Goal: Check status: Check status

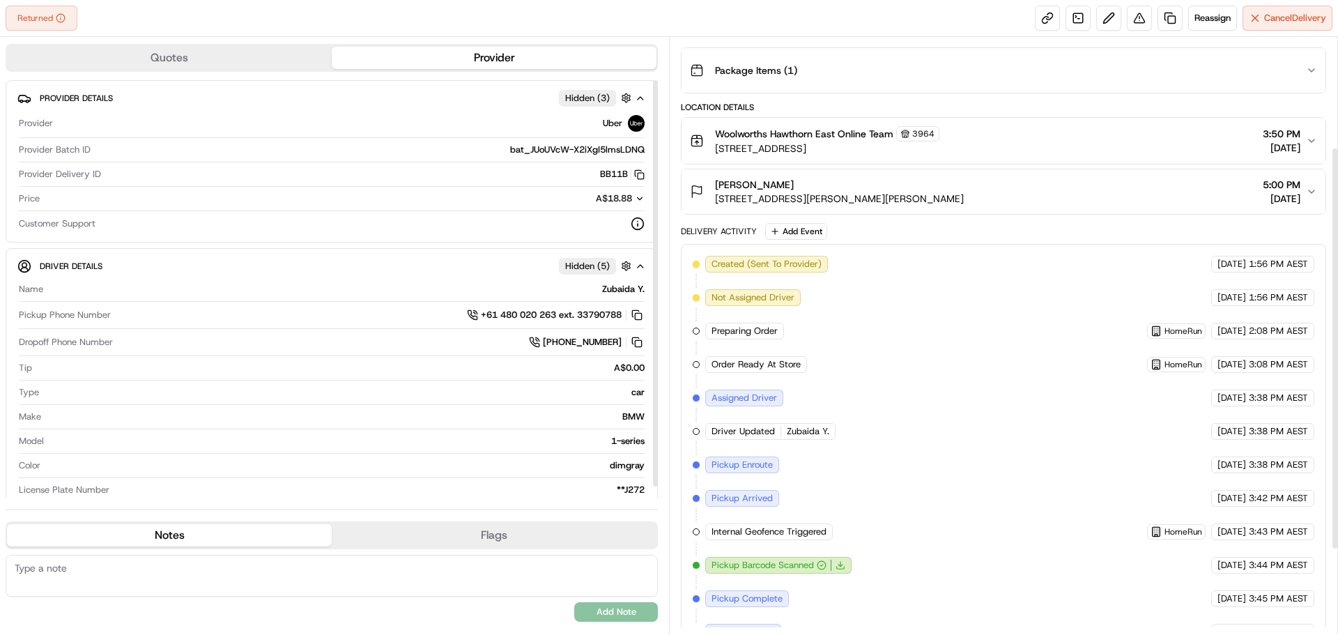
scroll to position [79, 0]
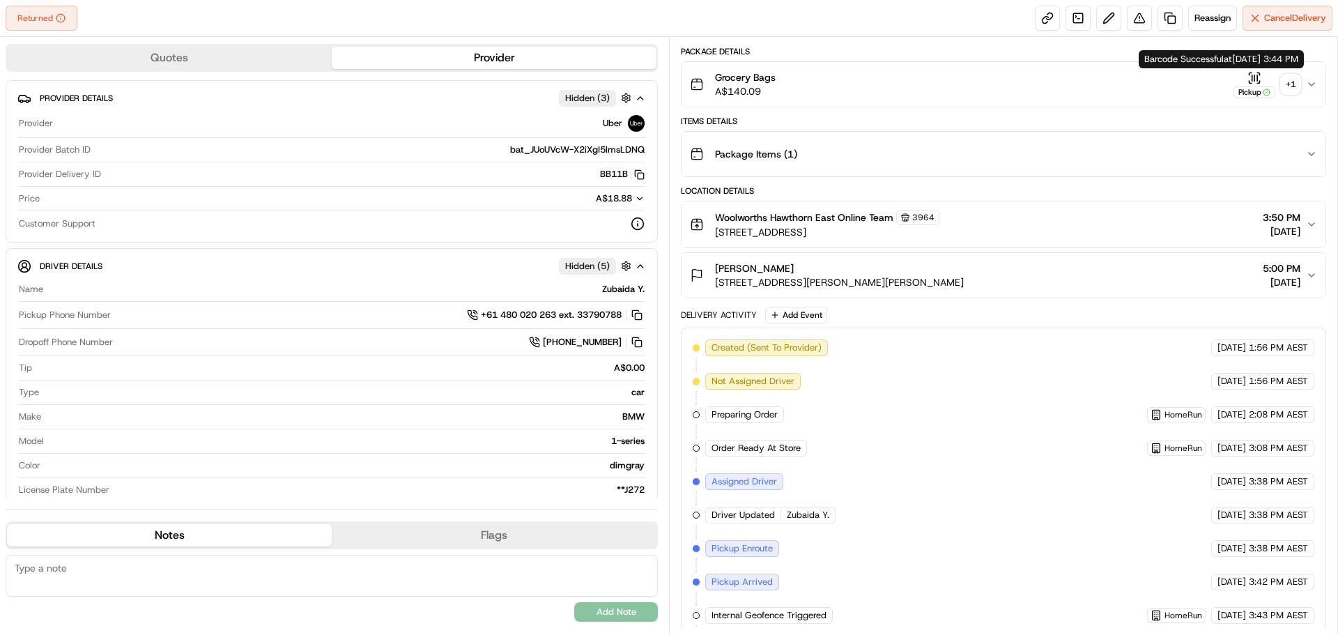
click at [1304, 83] on div "Grocery Bags A$140.09 Pickup + 1" at bounding box center [998, 84] width 616 height 28
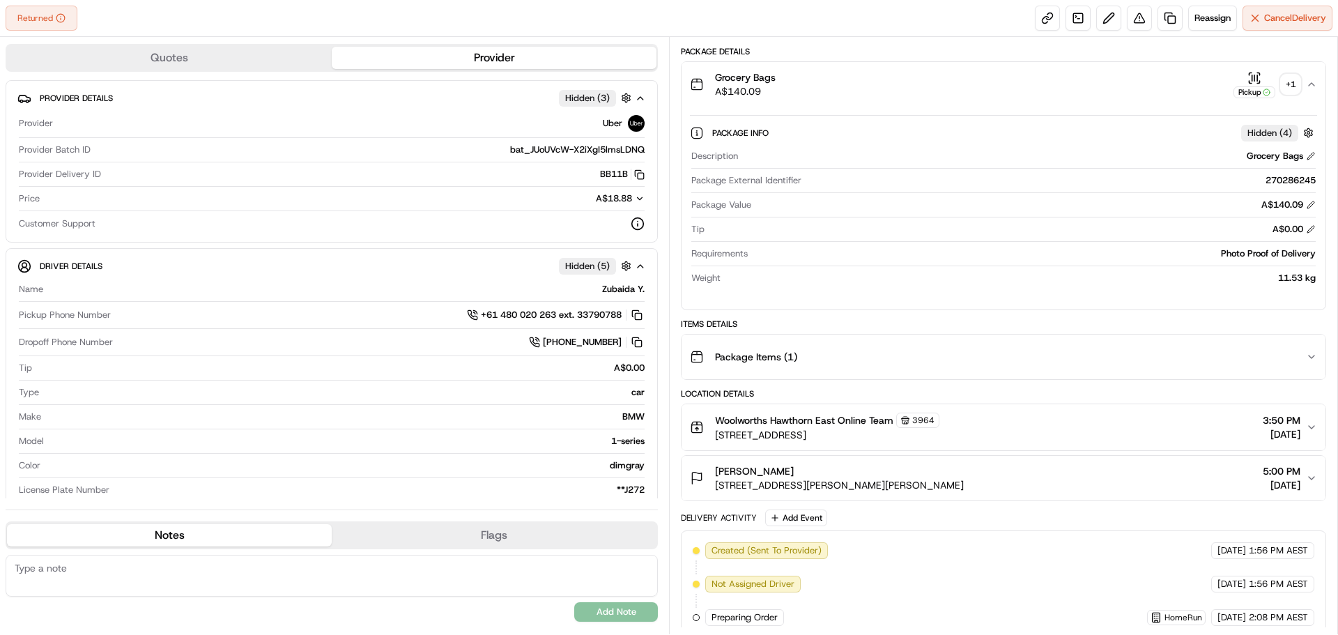
click at [1294, 86] on div "+ 1" at bounding box center [1291, 85] width 20 height 20
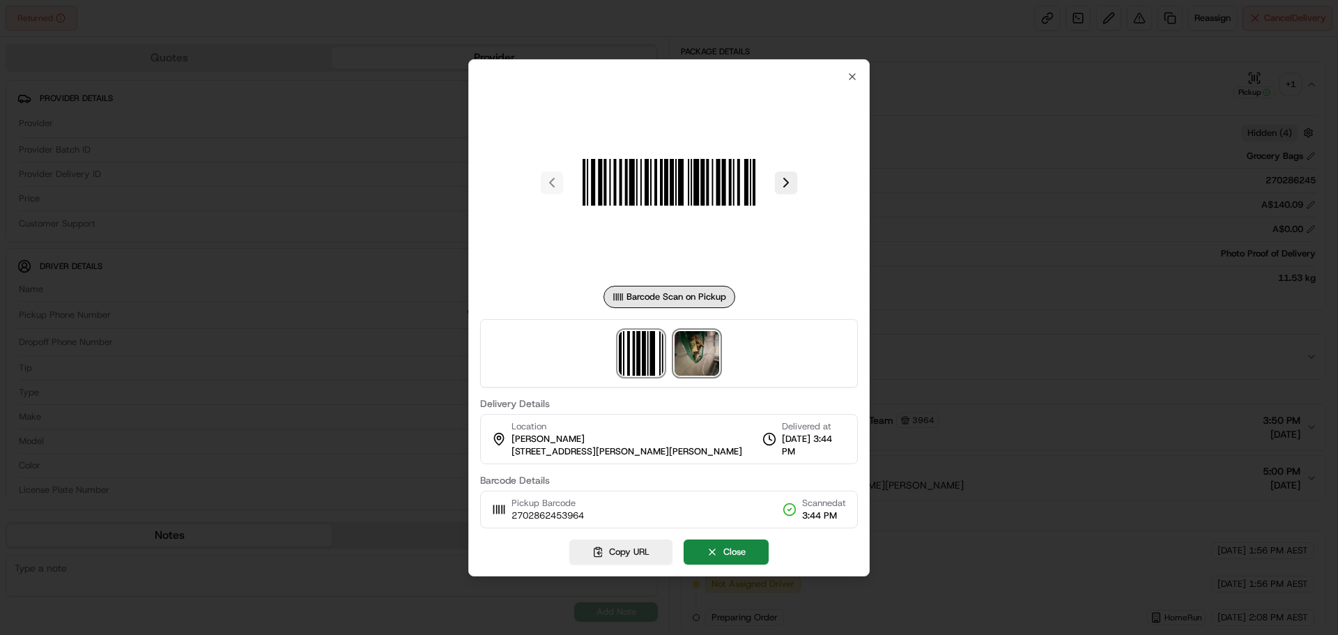
click at [683, 366] on img at bounding box center [697, 353] width 45 height 45
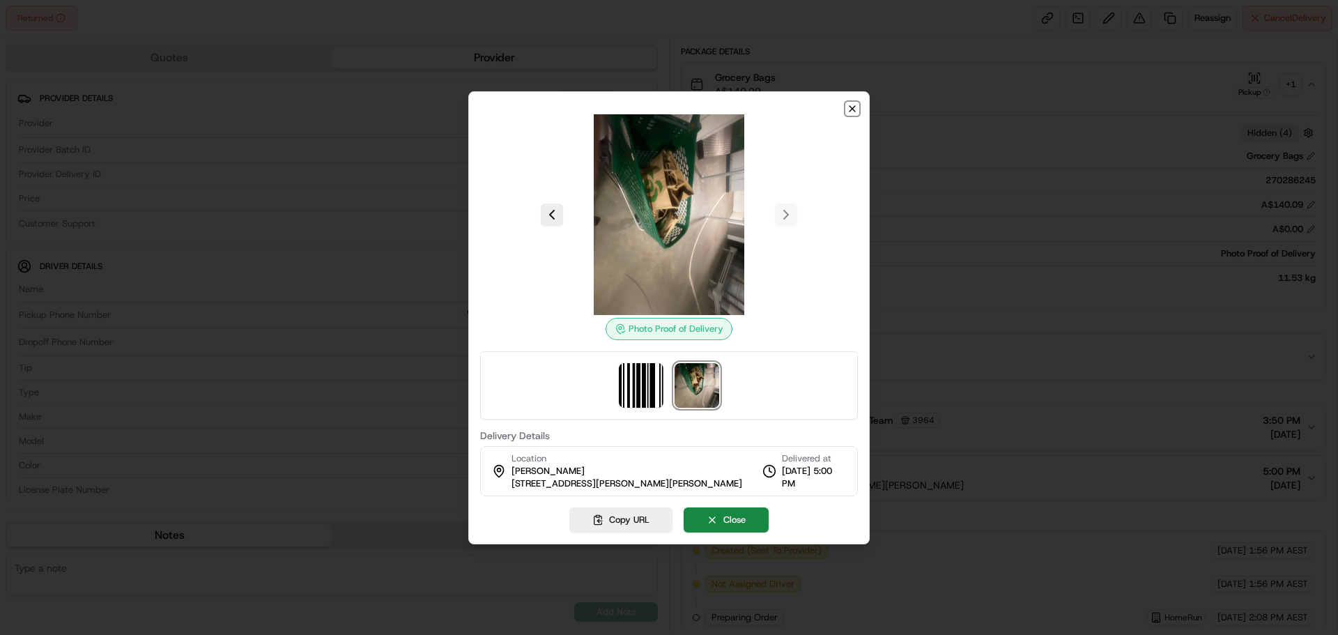
click at [856, 107] on icon "button" at bounding box center [852, 108] width 11 height 11
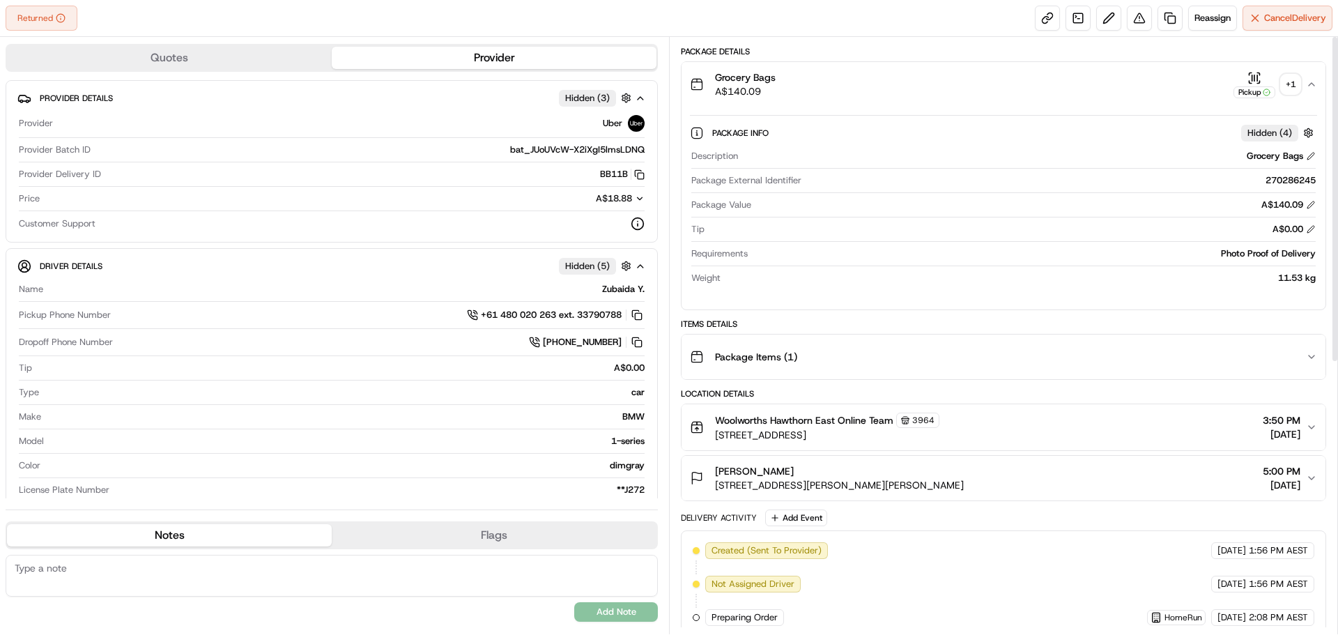
scroll to position [0, 0]
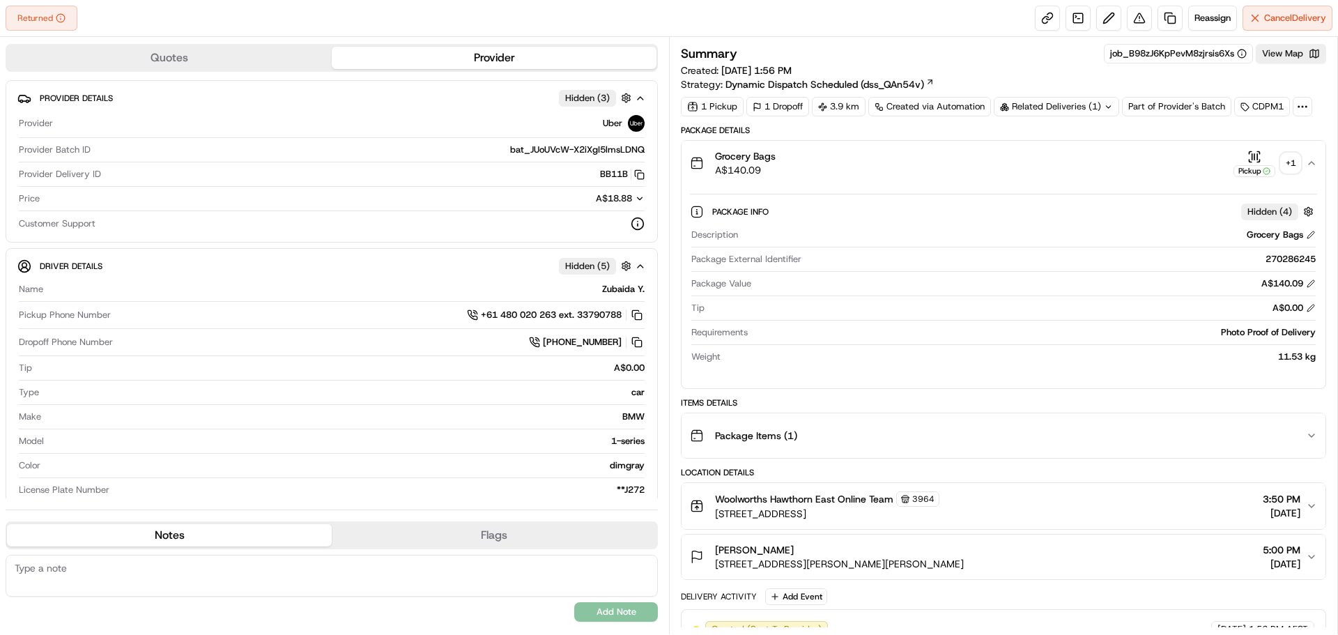
click at [1286, 162] on div "+ 1" at bounding box center [1291, 163] width 20 height 20
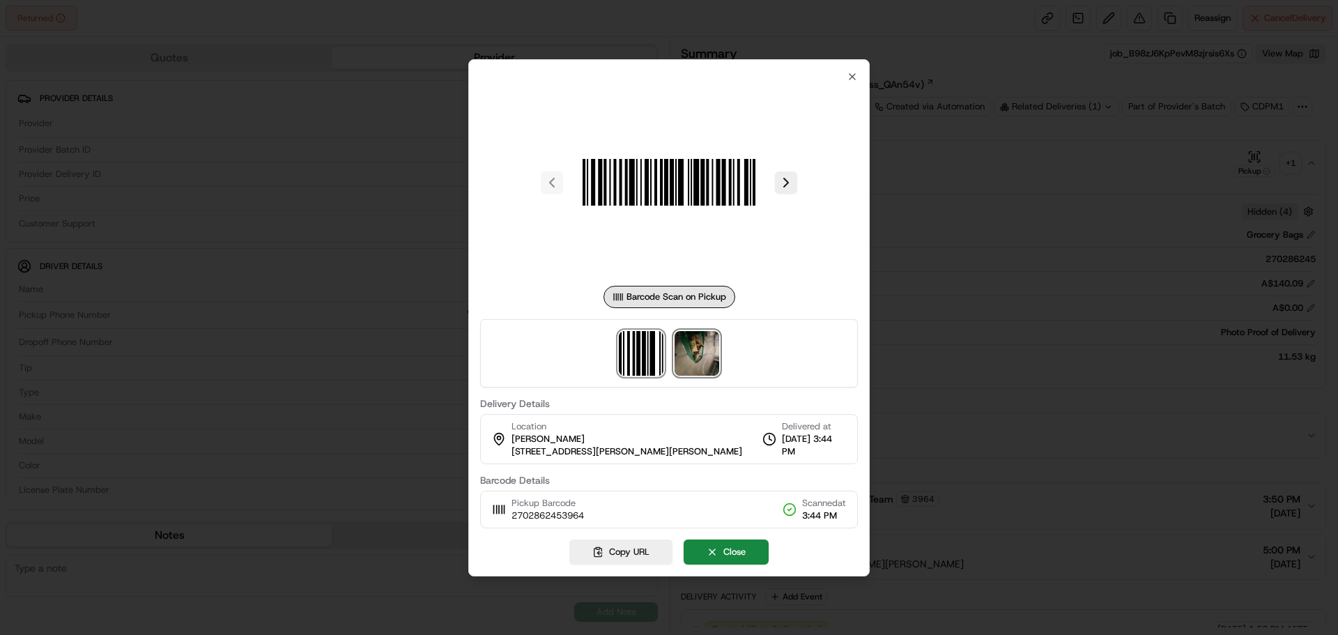
click at [705, 362] on img at bounding box center [697, 353] width 45 height 45
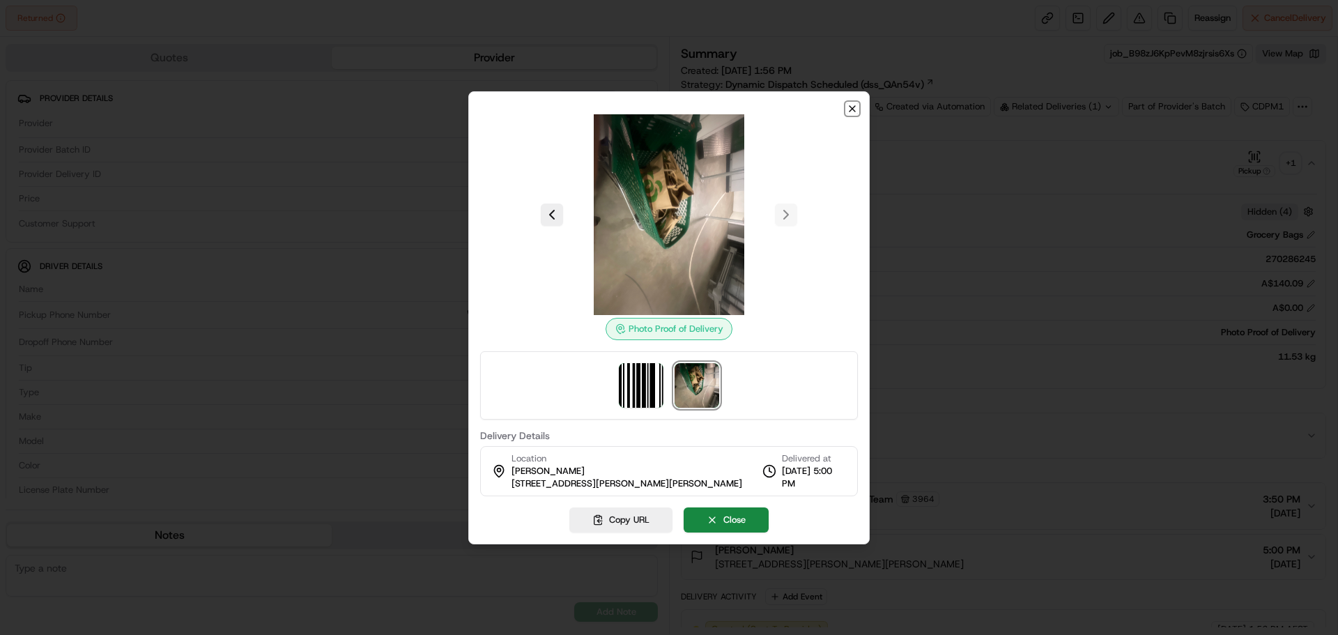
click at [848, 106] on icon "button" at bounding box center [852, 108] width 11 height 11
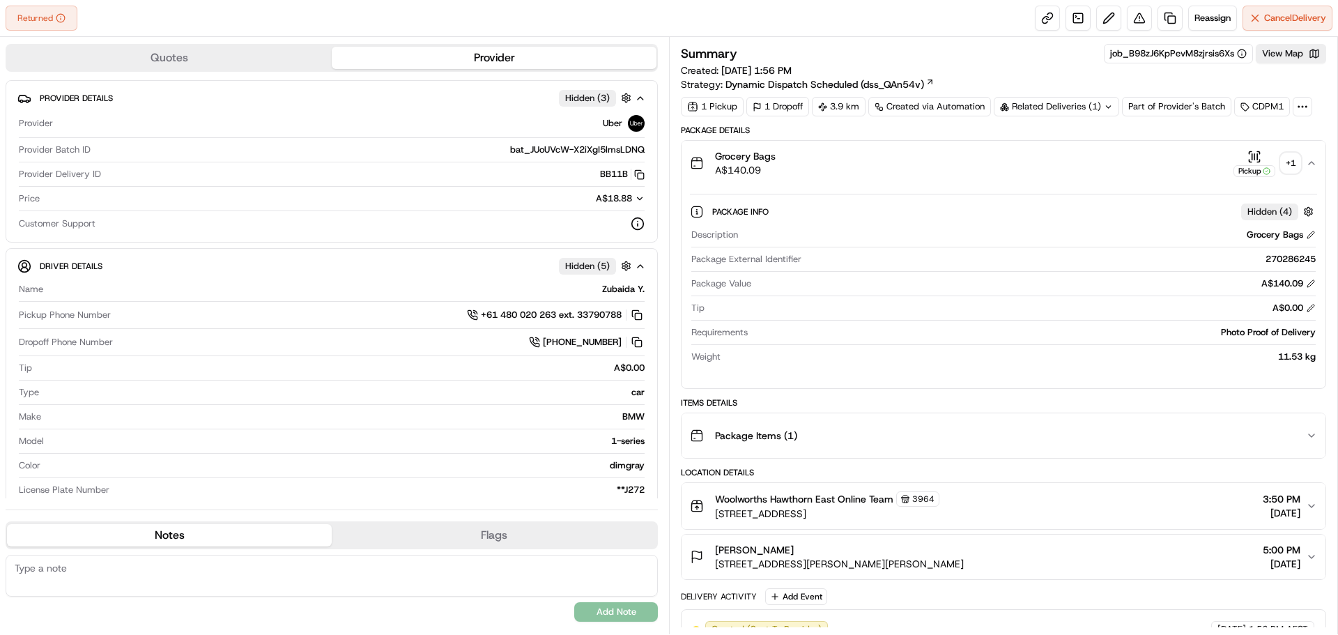
click at [1288, 166] on div "+ 1" at bounding box center [1291, 163] width 20 height 20
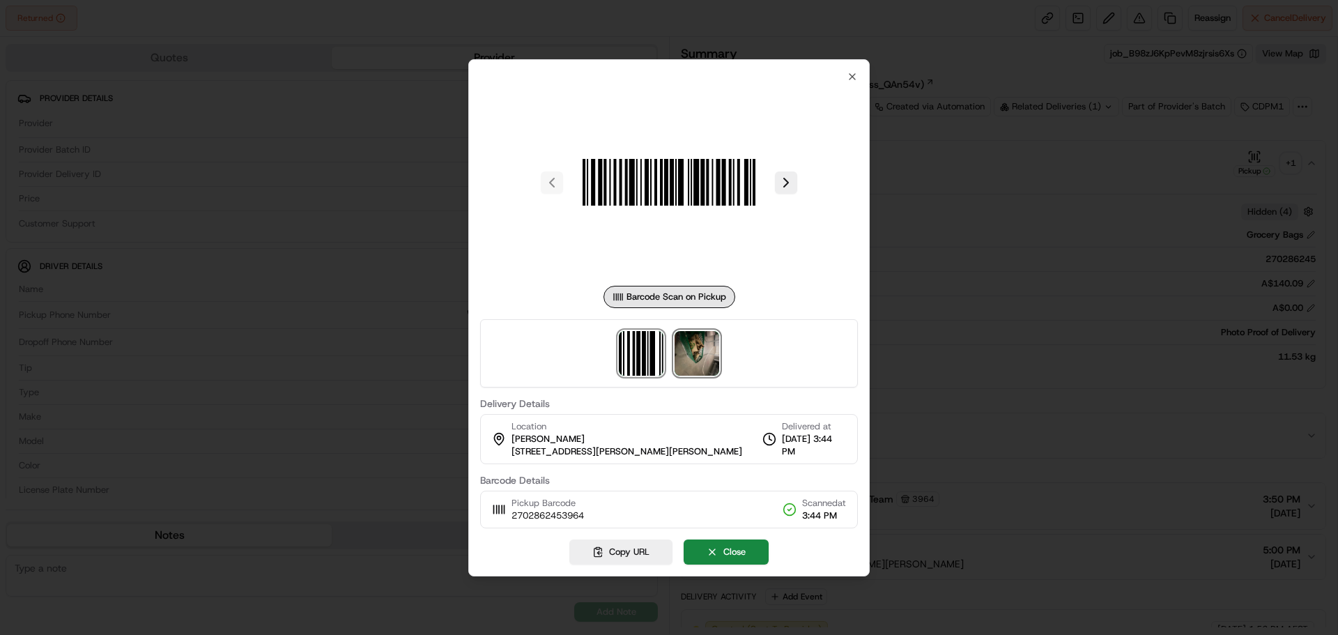
click at [688, 364] on img at bounding box center [697, 353] width 45 height 45
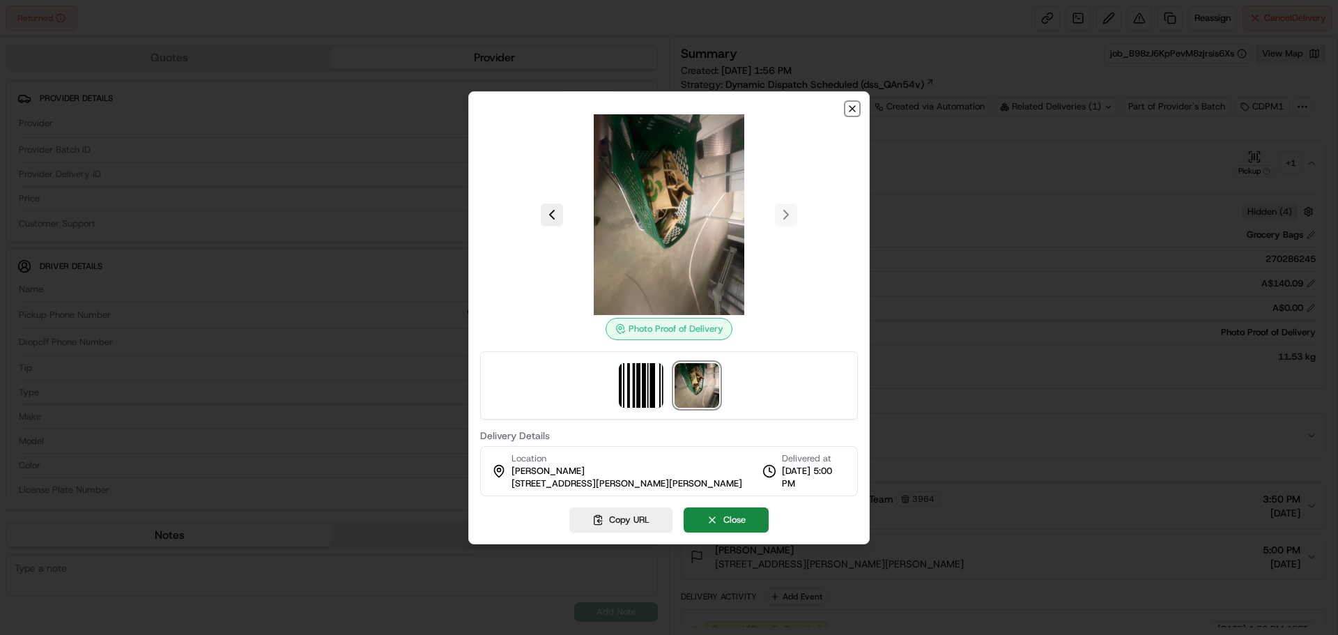
click at [850, 110] on icon "button" at bounding box center [852, 109] width 6 height 6
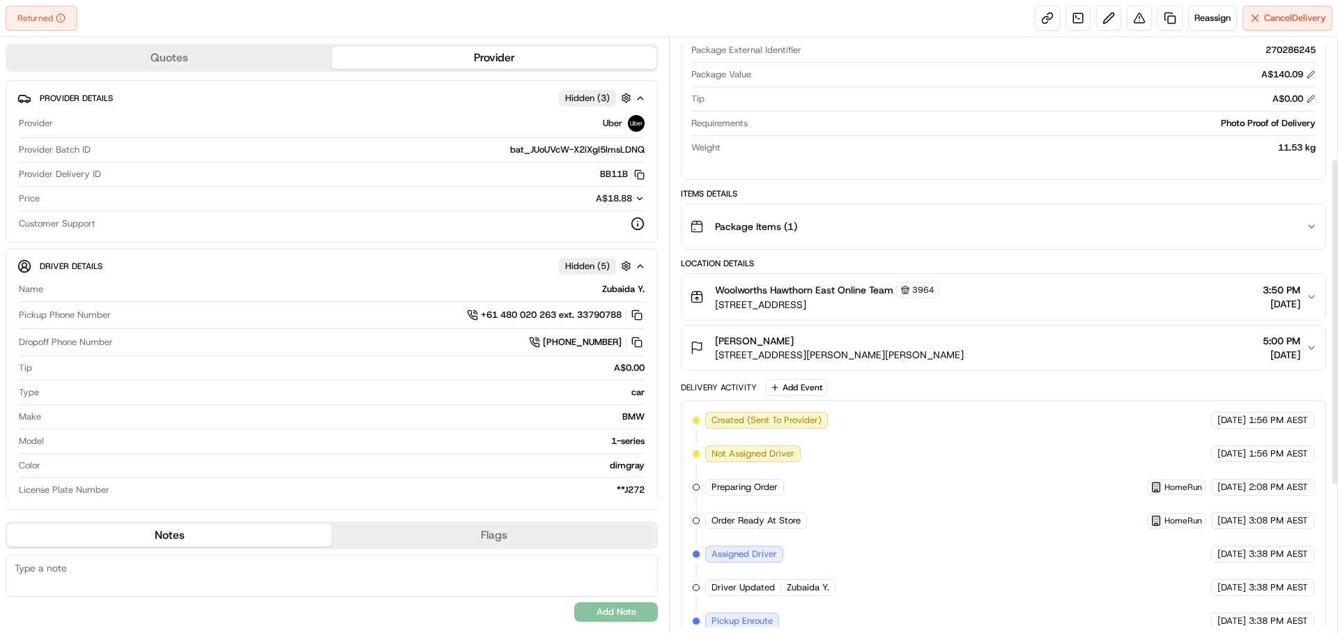
scroll to position [491, 0]
